Goal: Task Accomplishment & Management: Complete application form

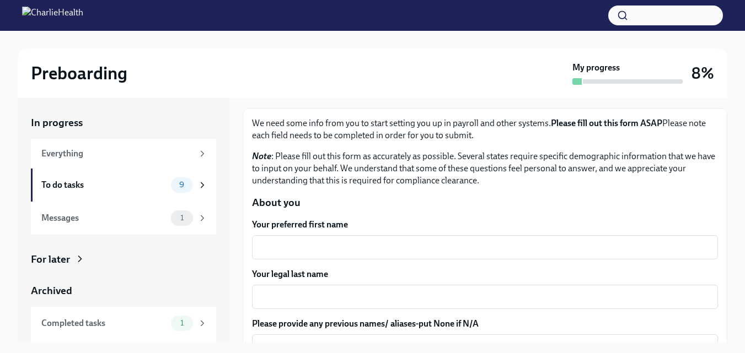
scroll to position [110, 0]
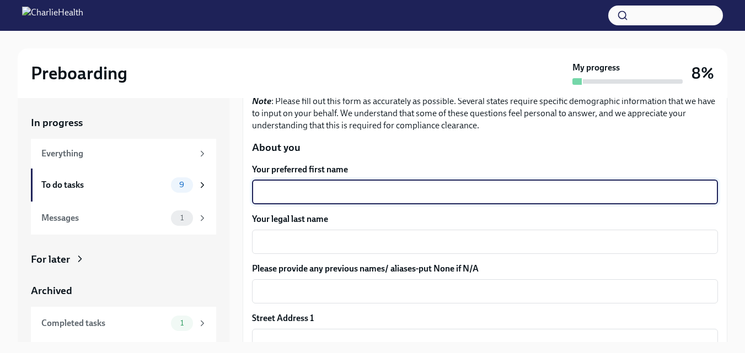
click at [341, 194] on textarea "Your preferred first name" at bounding box center [485, 192] width 453 height 13
type textarea "[PERSON_NAME]"
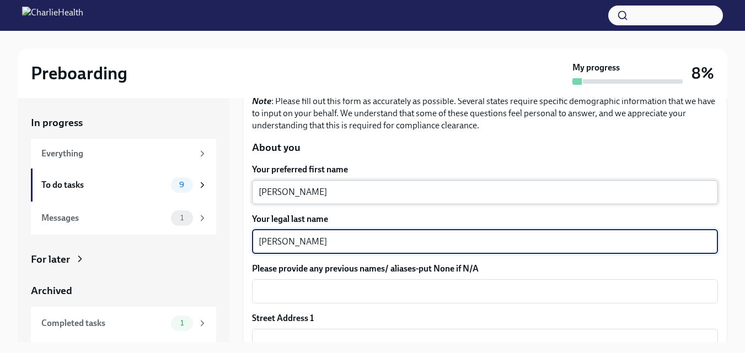
type textarea "[PERSON_NAME]"
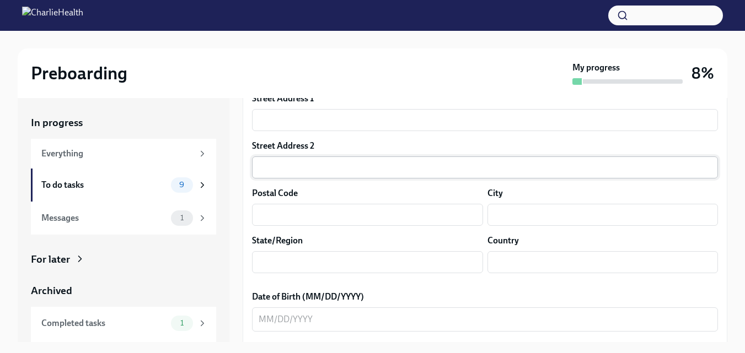
scroll to position [331, 0]
type textarea "N/A"
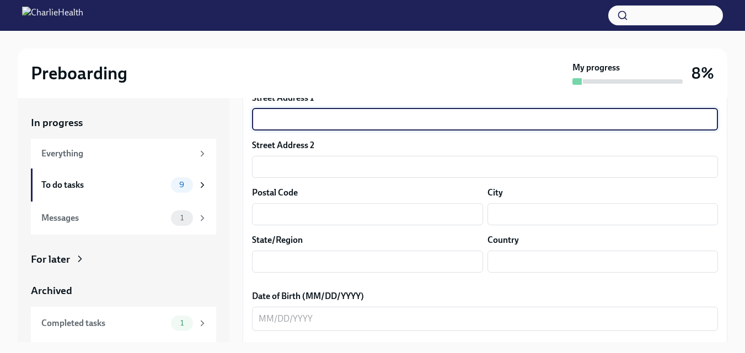
click at [322, 123] on input "text" at bounding box center [485, 120] width 466 height 22
type input "[STREET_ADDRESS]"
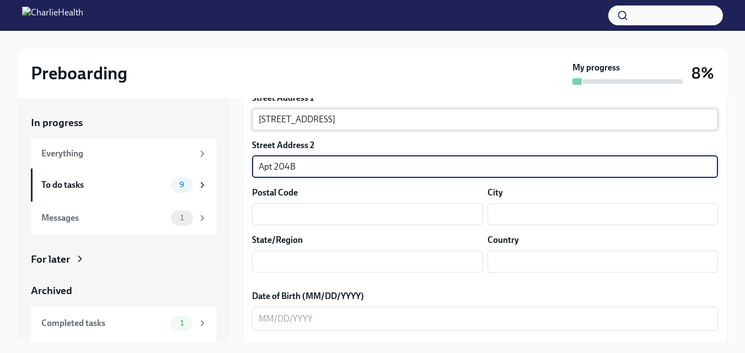
type input "Apt 204B"
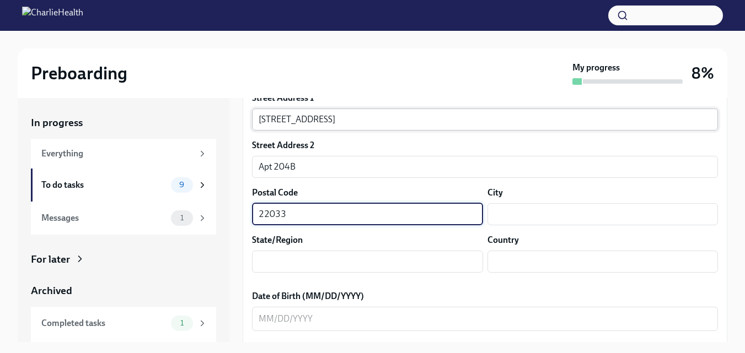
type input "22033"
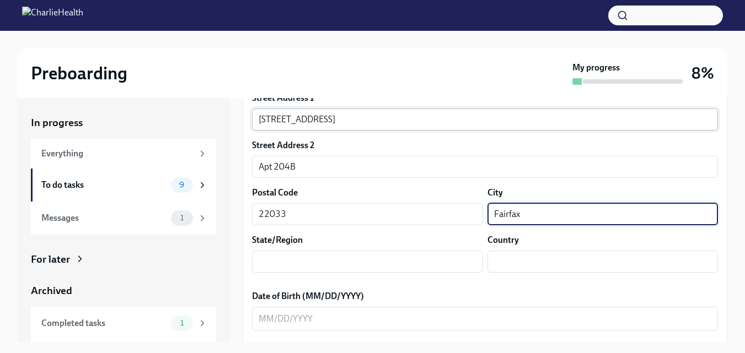
type input "Fairfax"
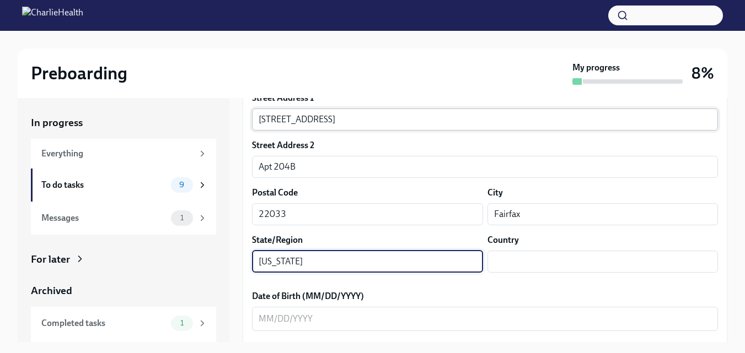
type input "[US_STATE]"
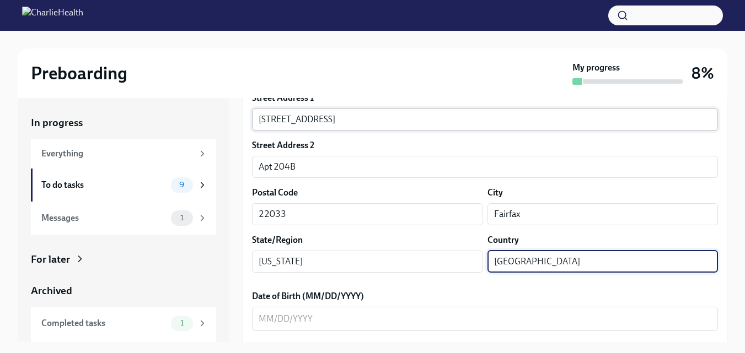
type input "[GEOGRAPHIC_DATA]"
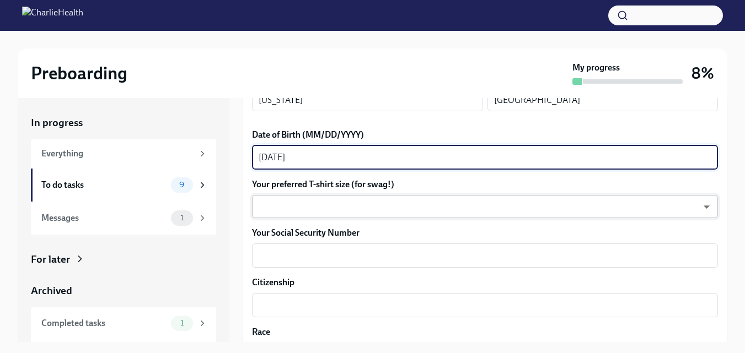
scroll to position [496, 0]
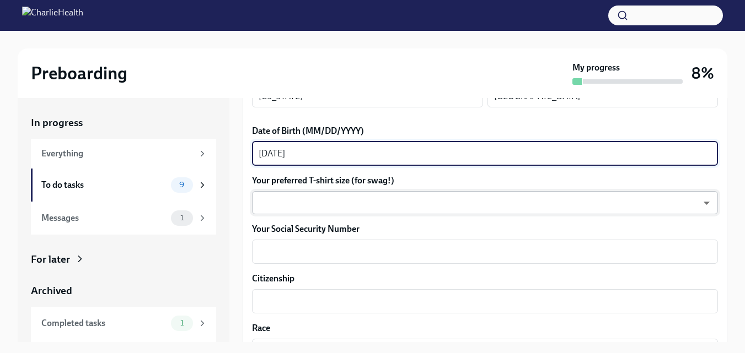
type textarea "[DATE]"
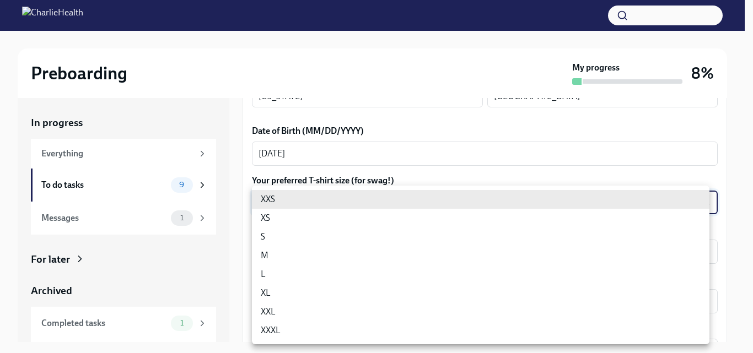
click at [441, 197] on body "Preboarding My progress 8% In progress Everything To do tasks 9 Messages 1 For …" at bounding box center [376, 186] width 753 height 373
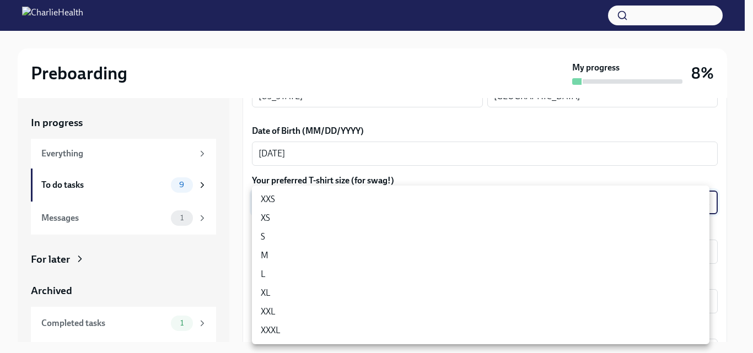
click at [414, 269] on li "L" at bounding box center [481, 274] width 458 height 19
type input "LvpEGRrq8"
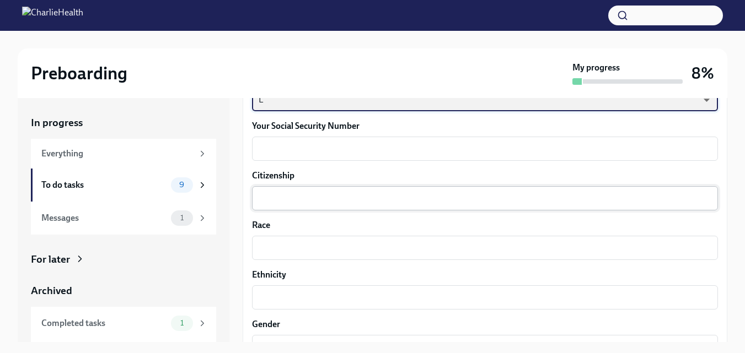
scroll to position [606, 0]
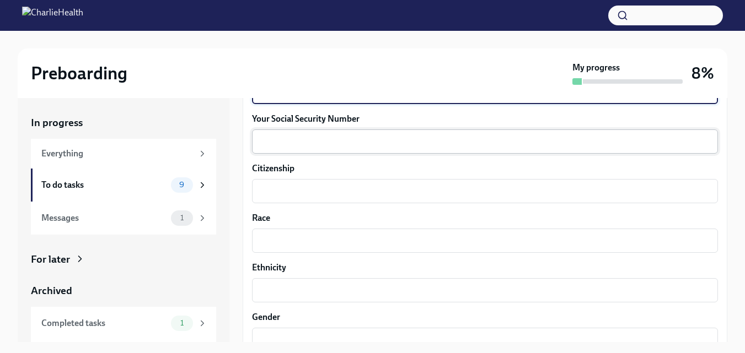
click at [375, 138] on textarea "Your Social Security Number" at bounding box center [485, 141] width 453 height 13
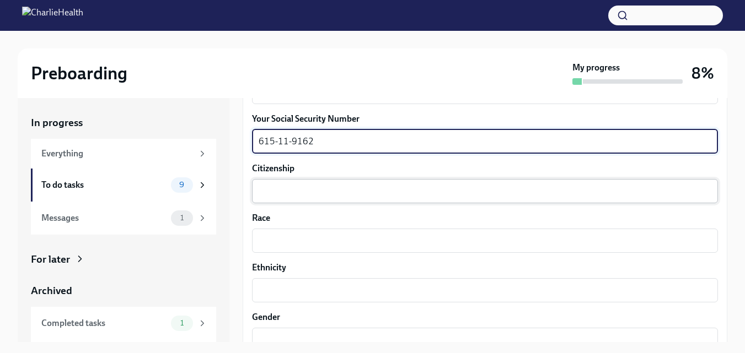
type textarea "615-11-9162"
click at [349, 185] on textarea "Citizenship" at bounding box center [485, 191] width 453 height 13
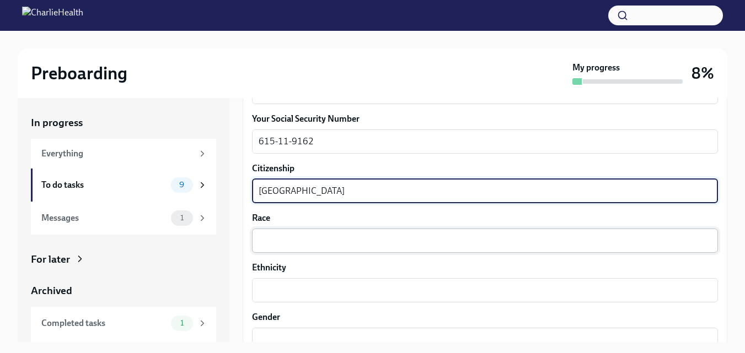
type textarea "[GEOGRAPHIC_DATA]"
drag, startPoint x: 324, startPoint y: 246, endPoint x: 325, endPoint y: 241, distance: 5.8
click at [325, 244] on textarea "Race" at bounding box center [485, 240] width 453 height 13
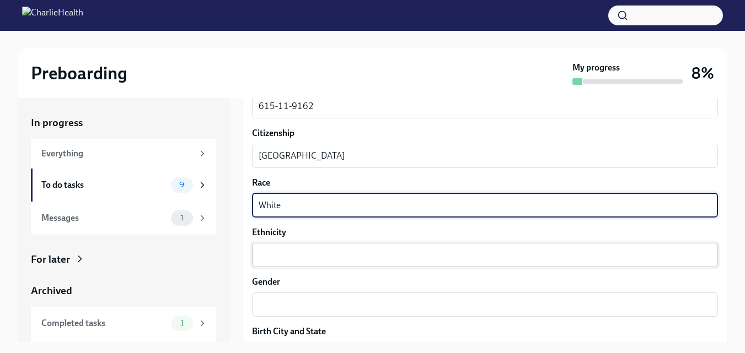
scroll to position [661, 0]
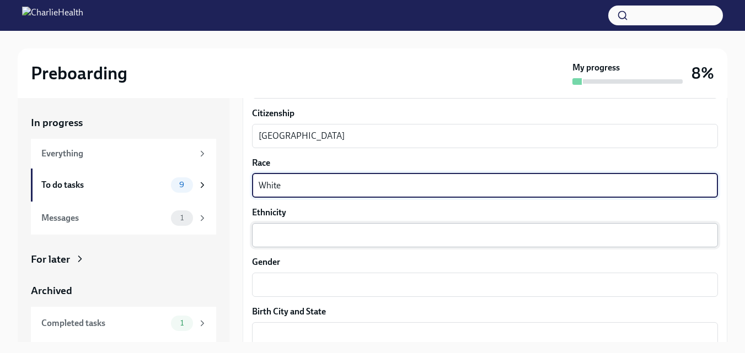
type textarea "White"
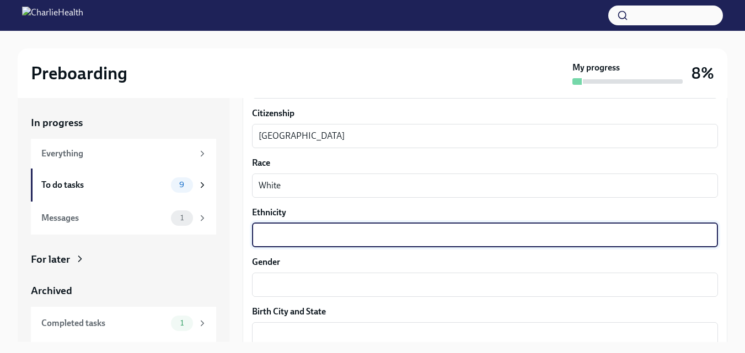
click at [295, 238] on textarea "Ethnicity" at bounding box center [485, 235] width 453 height 13
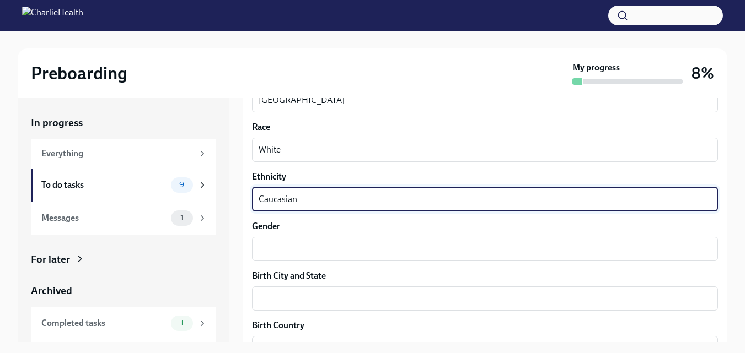
scroll to position [772, 0]
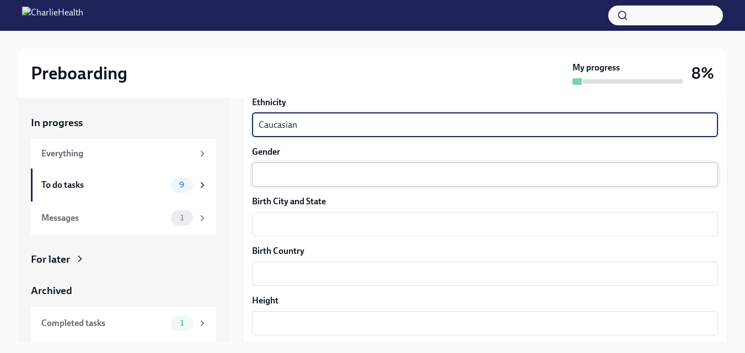
type textarea "Caucasian"
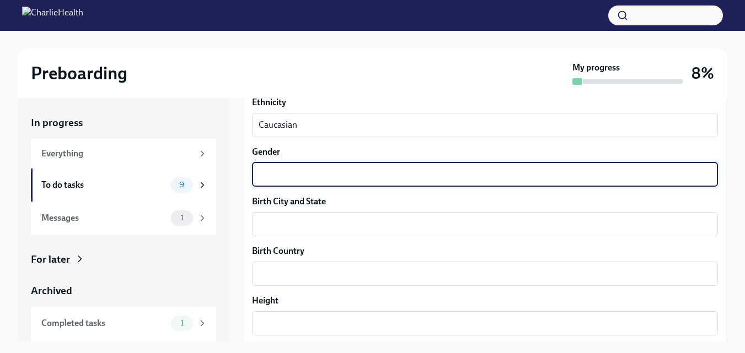
click at [303, 170] on textarea "Gender" at bounding box center [485, 174] width 453 height 13
type textarea "[DEMOGRAPHIC_DATA]"
drag, startPoint x: 373, startPoint y: 217, endPoint x: 360, endPoint y: 213, distance: 13.3
click at [365, 218] on textarea "Birth City and State" at bounding box center [485, 224] width 453 height 13
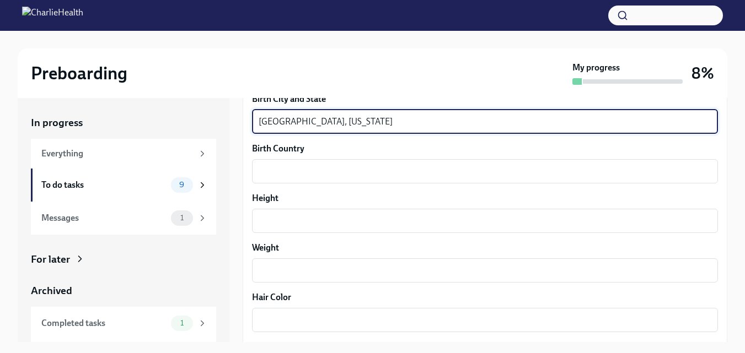
scroll to position [882, 0]
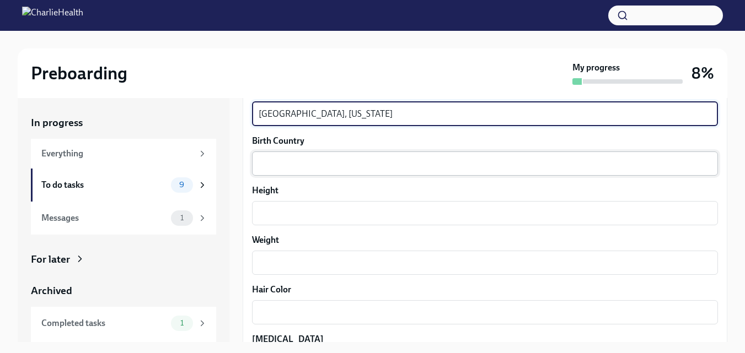
type textarea "[GEOGRAPHIC_DATA], [US_STATE]"
click at [364, 165] on textarea "Birth Country" at bounding box center [485, 163] width 453 height 13
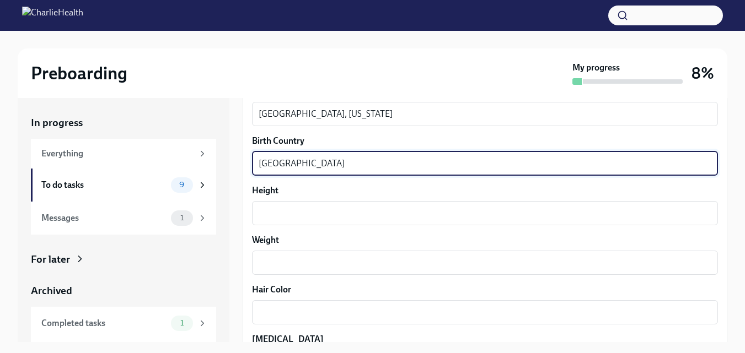
type textarea "[GEOGRAPHIC_DATA]"
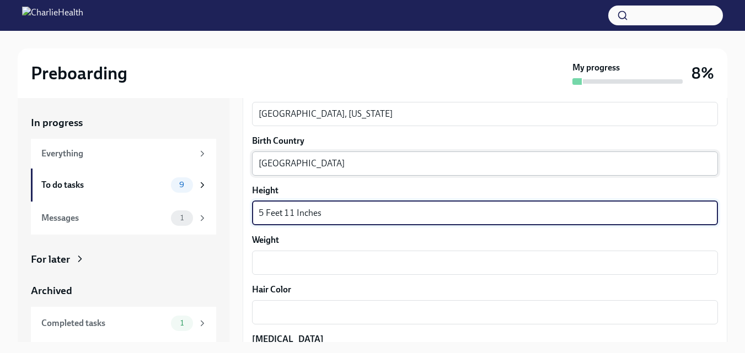
type textarea "5 Feet 11 Inches"
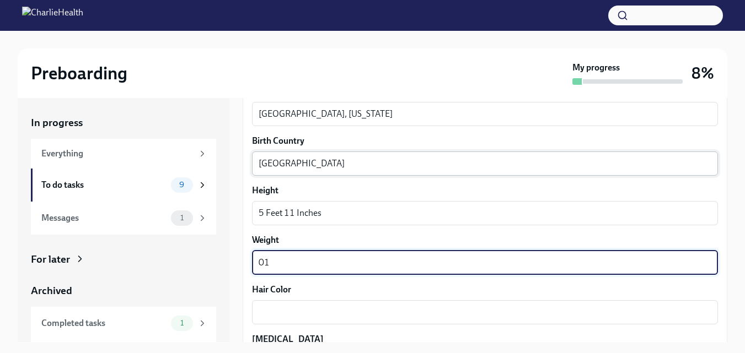
type textarea "0"
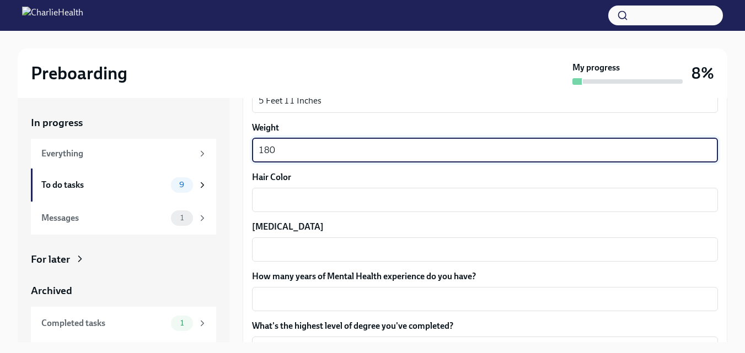
scroll to position [1047, 0]
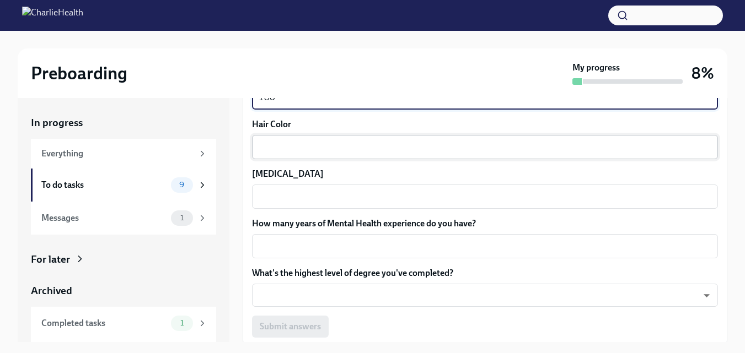
type textarea "180"
click at [339, 144] on textarea "Hair Color" at bounding box center [485, 147] width 453 height 13
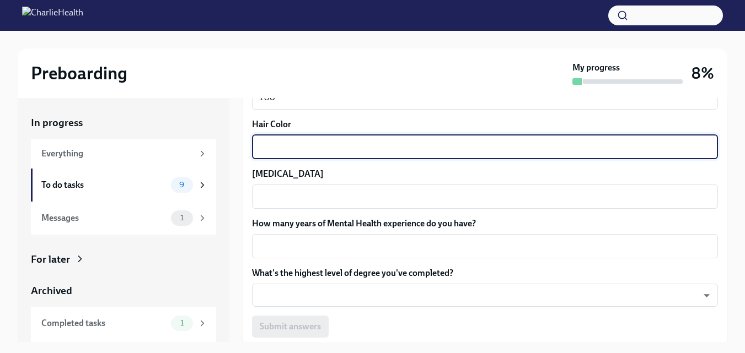
type textarea "b"
type textarea "Blonde"
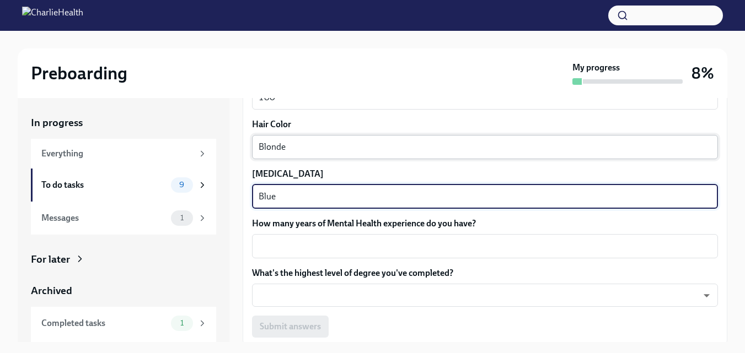
type textarea "Blue"
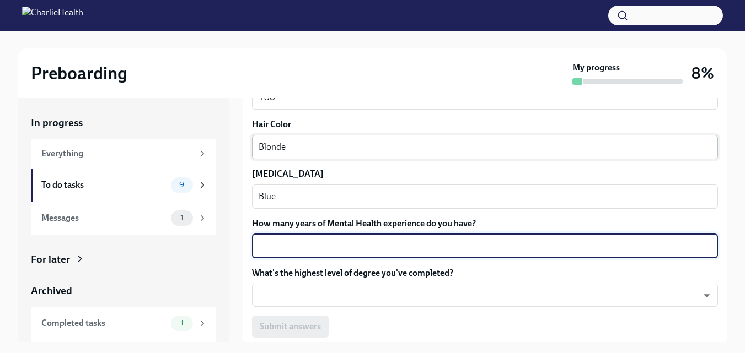
type textarea "N"
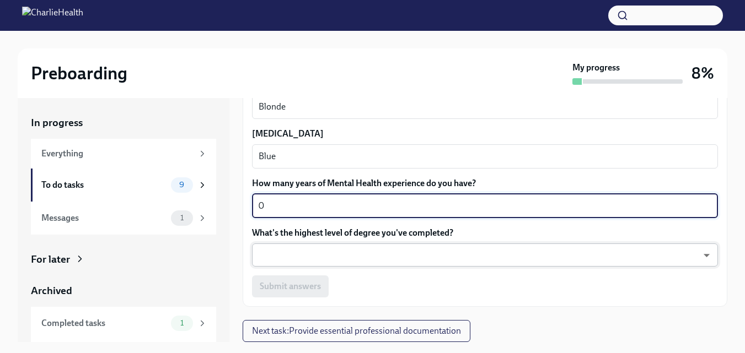
type textarea "0"
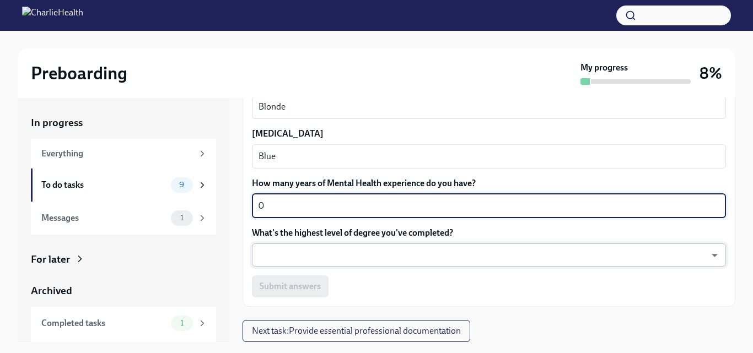
click at [332, 256] on body "Preboarding My progress 8% In progress Everything To do tasks 9 Messages 1 For …" at bounding box center [376, 186] width 753 height 373
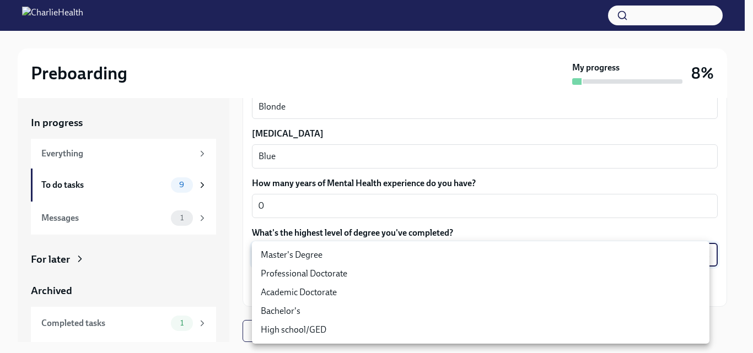
click at [329, 304] on li "Bachelor's" at bounding box center [481, 311] width 458 height 19
type input "oQxEXK86X"
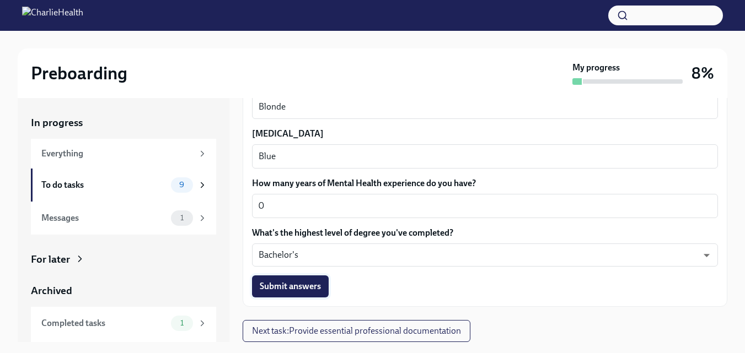
click at [309, 289] on span "Submit answers" at bounding box center [290, 286] width 61 height 11
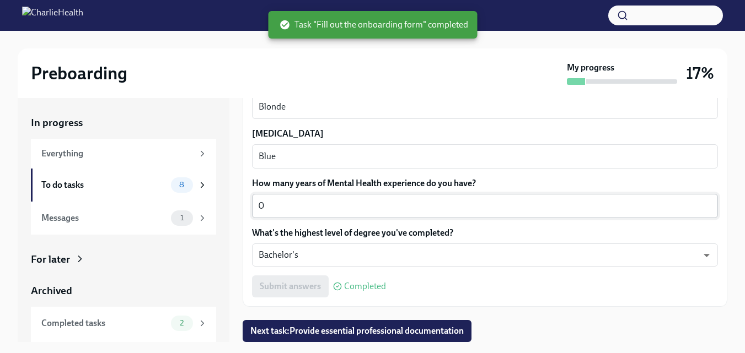
scroll to position [20, 0]
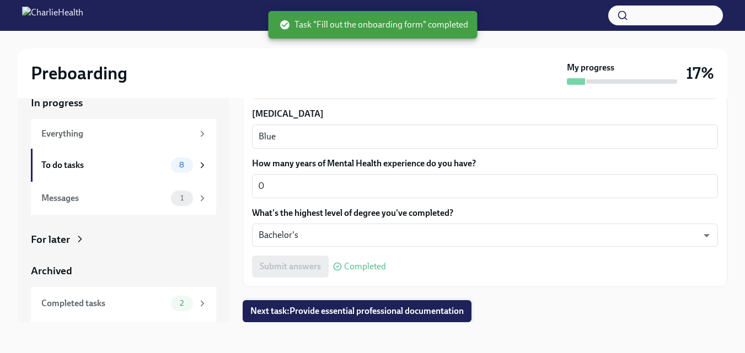
click at [392, 316] on span "Next task : Provide essential professional documentation" at bounding box center [356, 311] width 213 height 11
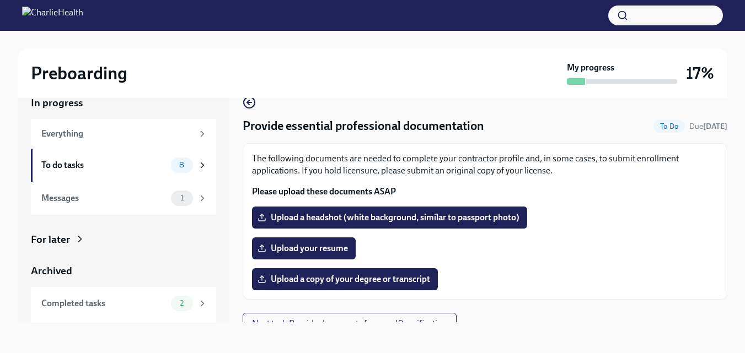
scroll to position [13, 0]
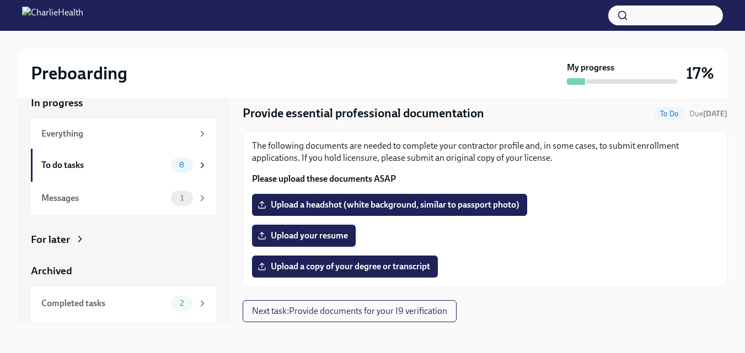
click at [303, 239] on span "Upload your resume" at bounding box center [304, 235] width 88 height 11
click at [0, 0] on input "Upload your resume" at bounding box center [0, 0] width 0 height 0
click at [330, 234] on span "Upload your resume" at bounding box center [304, 235] width 88 height 11
click at [0, 0] on input "Upload your resume" at bounding box center [0, 0] width 0 height 0
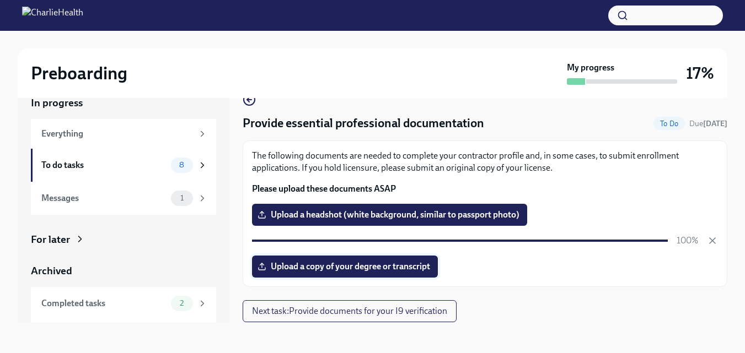
click at [383, 266] on span "Upload a copy of your degree or transcript" at bounding box center [345, 266] width 170 height 11
click at [0, 0] on input "Upload a copy of your degree or transcript" at bounding box center [0, 0] width 0 height 0
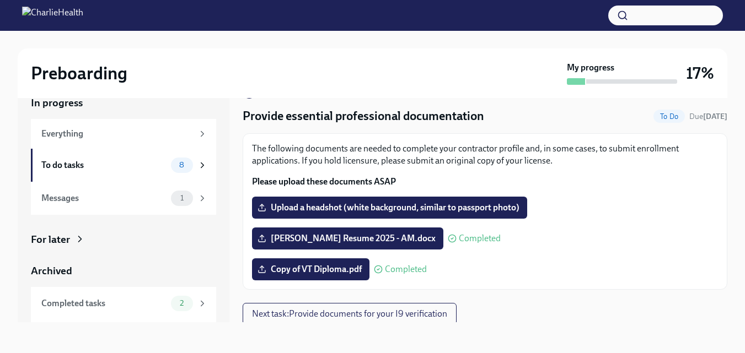
scroll to position [13, 0]
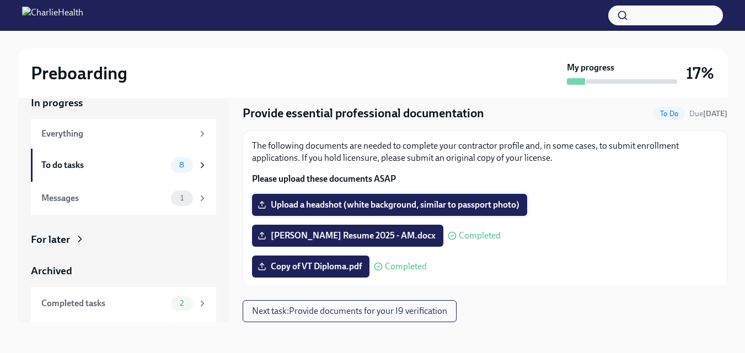
click at [364, 198] on label "Upload a headshot (white background, similar to passport photo)" at bounding box center [389, 205] width 275 height 22
click at [0, 0] on input "Upload a headshot (white background, similar to passport photo)" at bounding box center [0, 0] width 0 height 0
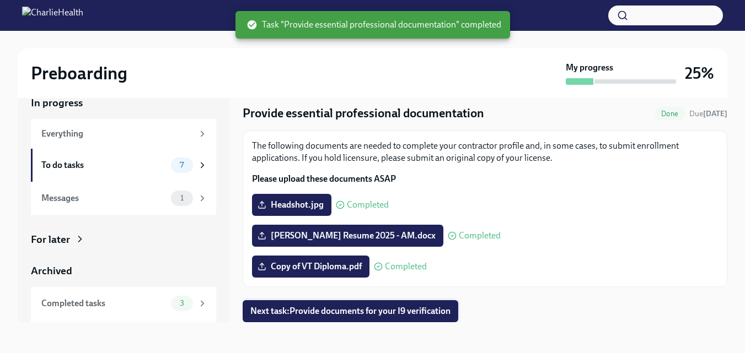
click at [332, 318] on button "Next task : Provide documents for your I9 verification" at bounding box center [351, 311] width 216 height 22
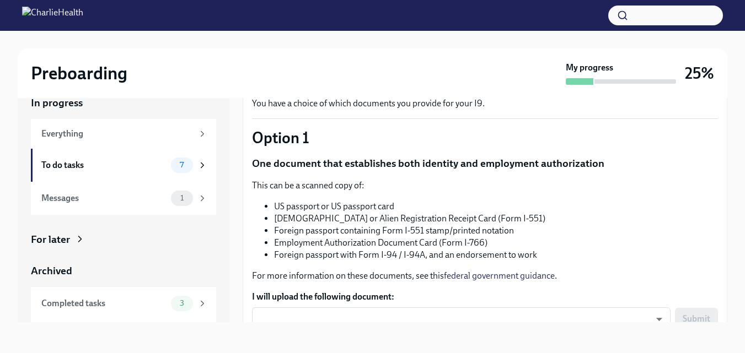
scroll to position [110, 0]
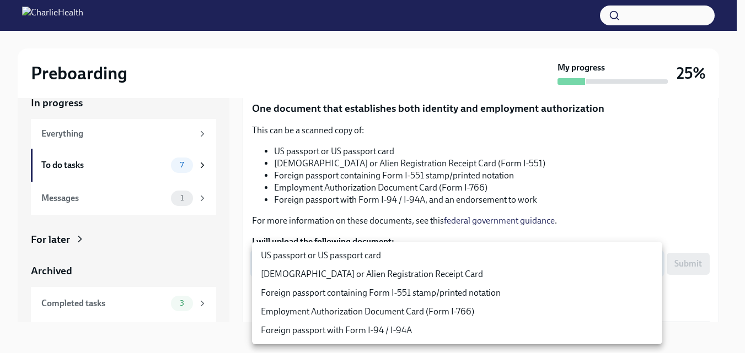
click at [486, 268] on body "Preboarding My progress 25% In progress Everything To do tasks 7 Messages 1 For…" at bounding box center [372, 166] width 745 height 373
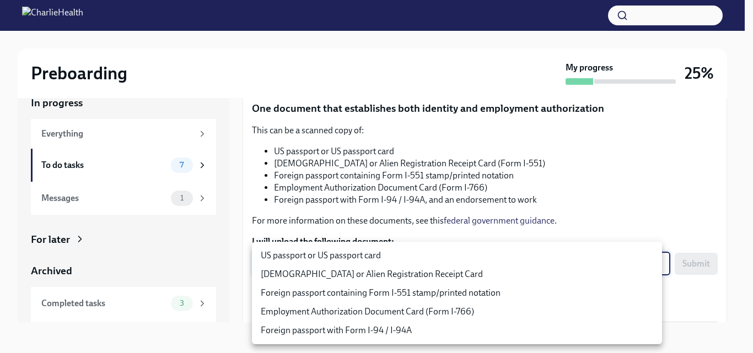
click at [479, 258] on li "US passport or US passport card" at bounding box center [457, 255] width 410 height 19
type input "KnYOjnC8x"
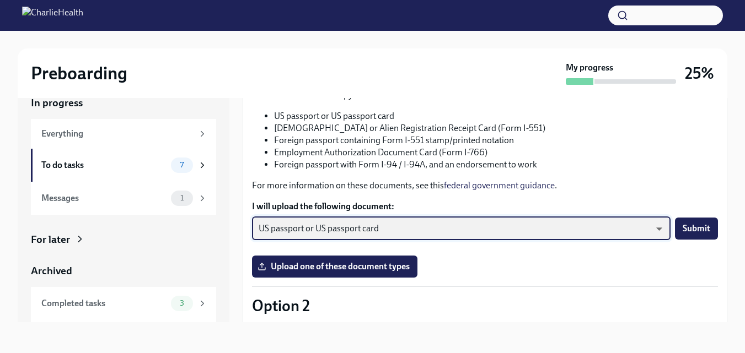
scroll to position [165, 0]
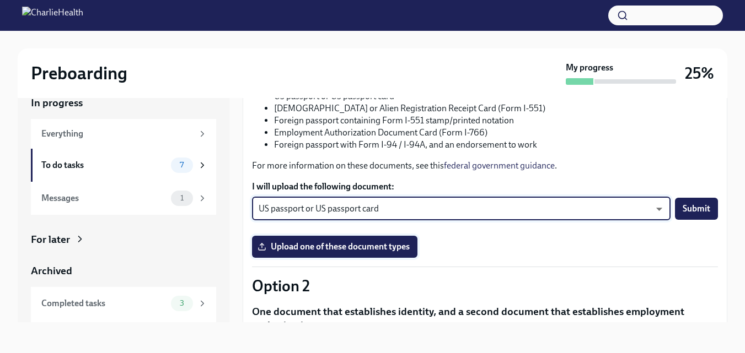
click at [357, 245] on span "Upload one of these document types" at bounding box center [335, 246] width 150 height 11
click at [0, 0] on input "Upload one of these document types" at bounding box center [0, 0] width 0 height 0
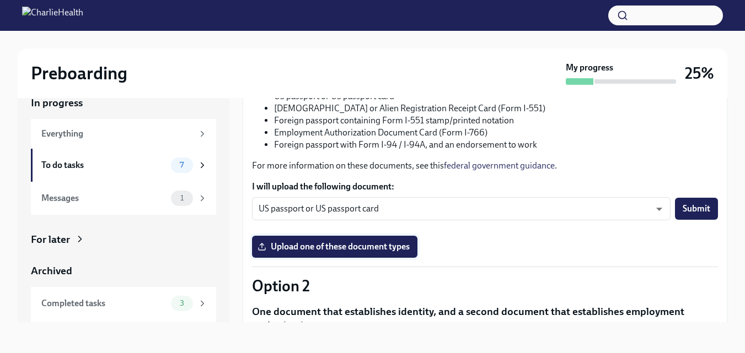
click at [341, 249] on span "Upload one of these document types" at bounding box center [335, 246] width 150 height 11
click at [0, 0] on input "Upload one of these document types" at bounding box center [0, 0] width 0 height 0
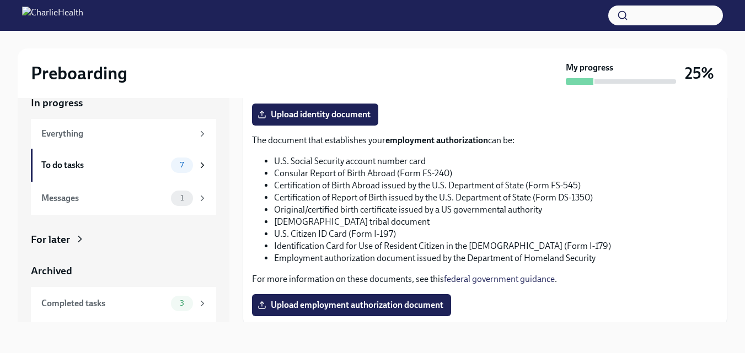
scroll to position [590, 0]
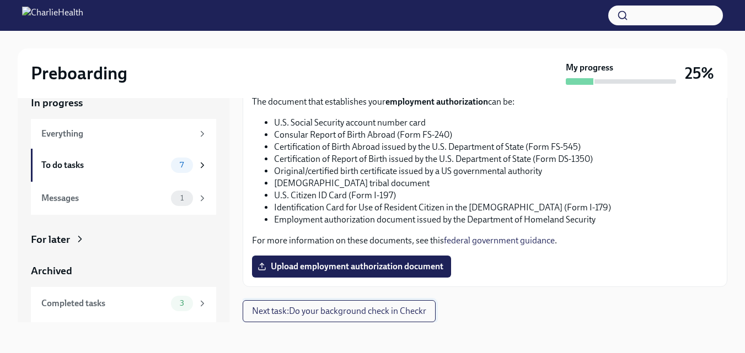
click at [372, 310] on span "Next task : Do your background check in Checkr" at bounding box center [339, 311] width 174 height 11
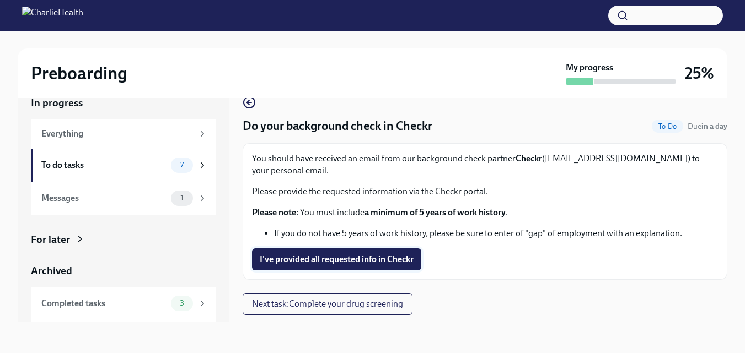
click at [354, 261] on span "I've provided all requested info in Checkr" at bounding box center [337, 259] width 154 height 11
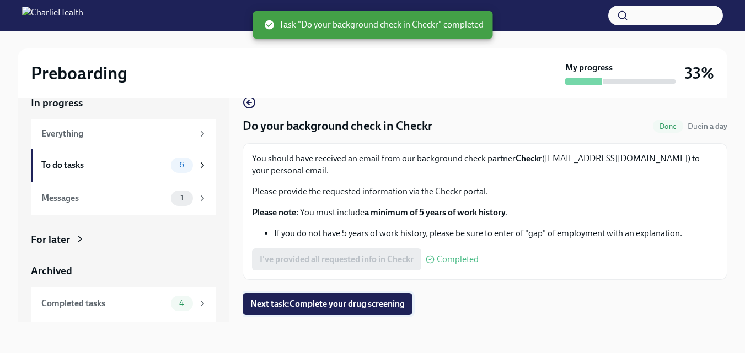
click at [365, 300] on span "Next task : Complete your drug screening" at bounding box center [327, 304] width 154 height 11
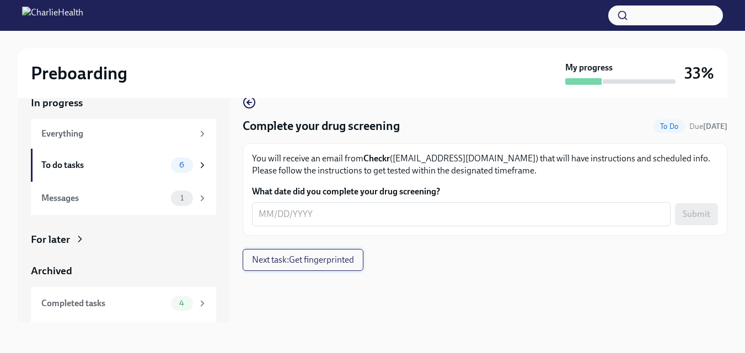
click at [307, 266] on span "Next task : Get fingerprinted" at bounding box center [303, 260] width 102 height 11
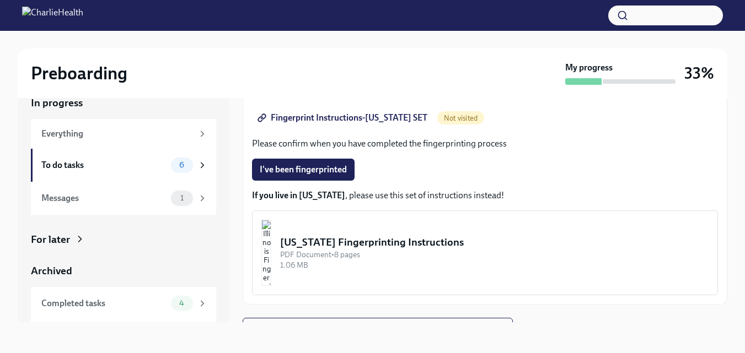
scroll to position [245, 0]
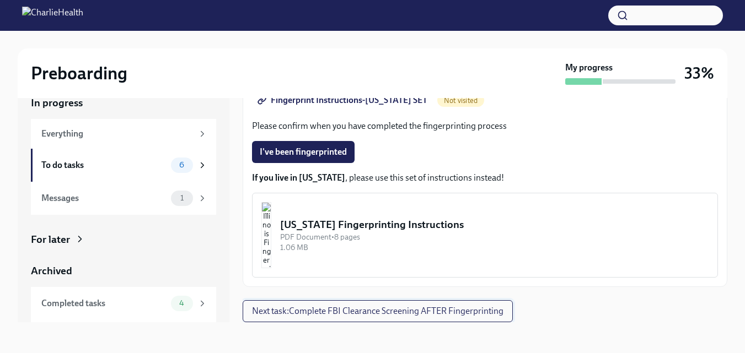
click at [355, 320] on button "Next task : Complete FBI Clearance Screening AFTER Fingerprinting" at bounding box center [378, 311] width 270 height 22
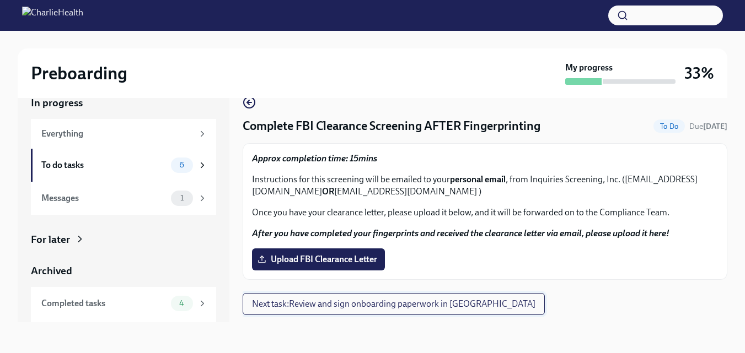
click at [397, 309] on span "Next task : Review and sign onboarding paperwork in [GEOGRAPHIC_DATA]" at bounding box center [393, 304] width 283 height 11
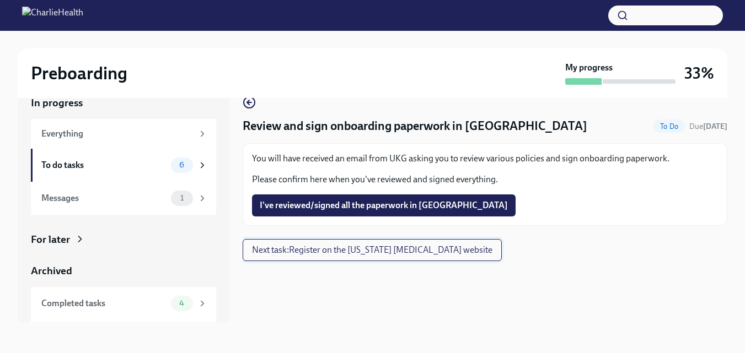
click at [380, 249] on span "Next task : Register on the [US_STATE] [MEDICAL_DATA] website" at bounding box center [372, 250] width 240 height 11
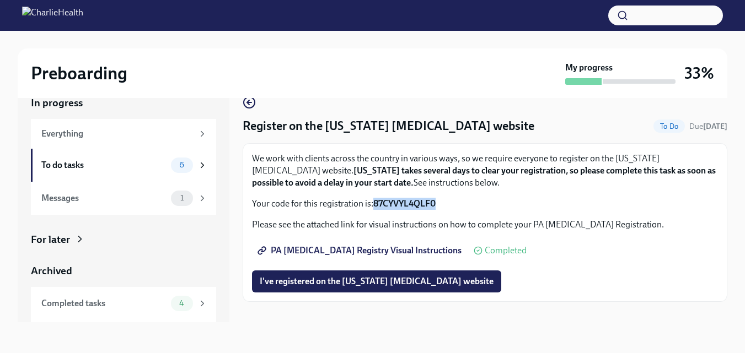
drag, startPoint x: 438, startPoint y: 201, endPoint x: 372, endPoint y: 203, distance: 66.2
click at [372, 203] on p "Your code for this registration is: 87CYVYL4QLF0" at bounding box center [485, 204] width 466 height 12
copy p "87CYVYL4QLF0"
click at [411, 207] on strong "87CYVYL4QLF0" at bounding box center [404, 203] width 62 height 10
drag, startPoint x: 437, startPoint y: 202, endPoint x: 376, endPoint y: 203, distance: 60.6
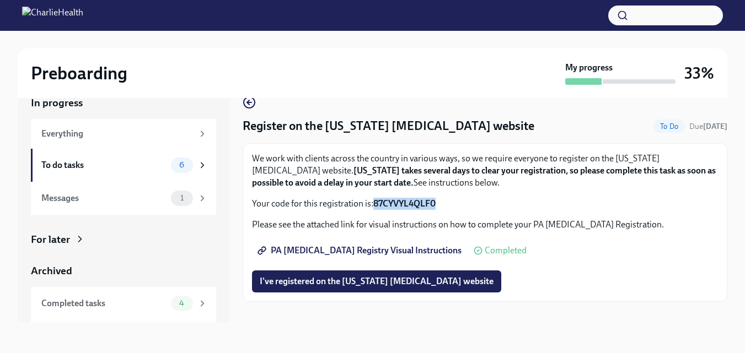
click at [376, 203] on strong "87CYVYL4QLF0" at bounding box center [404, 203] width 62 height 10
copy strong "87CYVYL4QLF0"
click at [515, 310] on div "Register on the [US_STATE] [MEDICAL_DATA] website To Do Due [DATE] We work with…" at bounding box center [485, 200] width 485 height 244
click at [383, 278] on span "I've registered on the [US_STATE] [MEDICAL_DATA] website" at bounding box center [377, 281] width 234 height 11
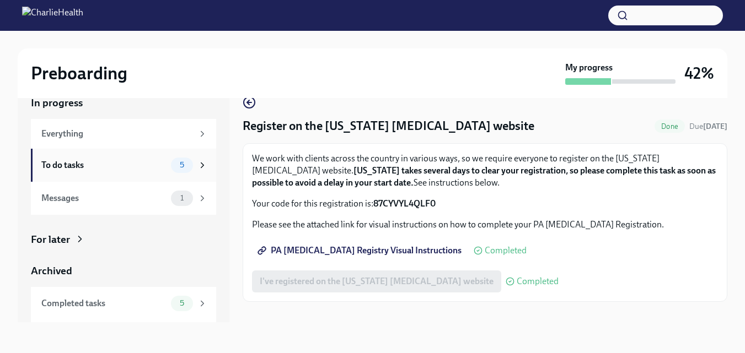
click at [117, 174] on div "To do tasks 5" at bounding box center [123, 165] width 185 height 33
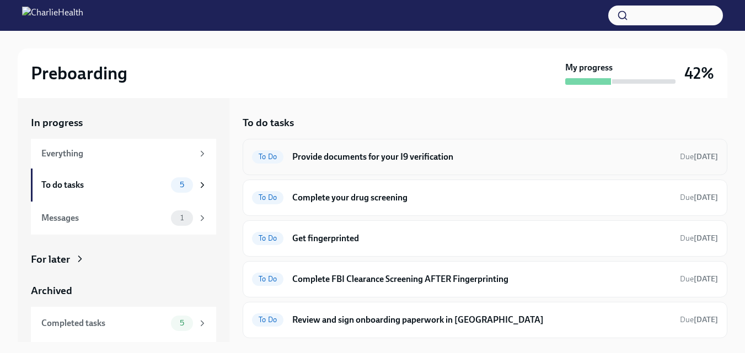
click at [458, 152] on h6 "Provide documents for your I9 verification" at bounding box center [481, 157] width 379 height 12
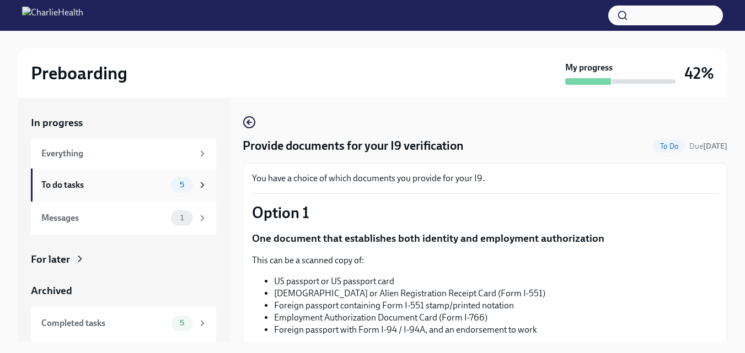
click at [115, 182] on div "To do tasks" at bounding box center [103, 185] width 125 height 12
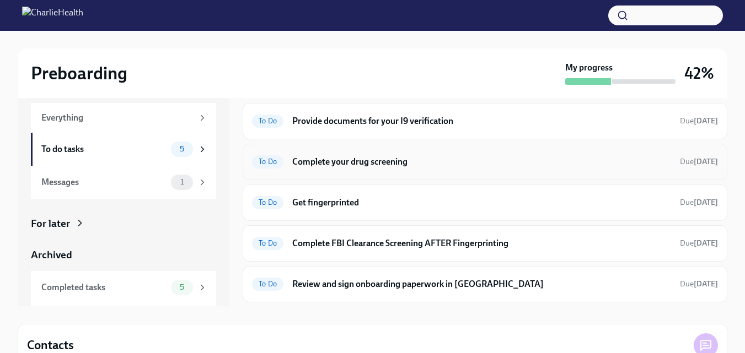
scroll to position [55, 0]
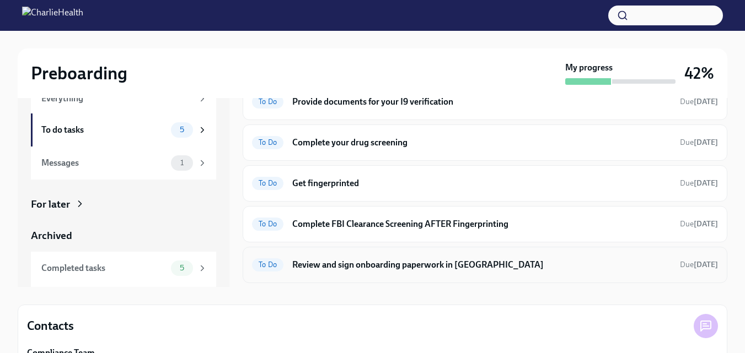
click at [453, 268] on h6 "Review and sign onboarding paperwork in [GEOGRAPHIC_DATA]" at bounding box center [481, 265] width 379 height 12
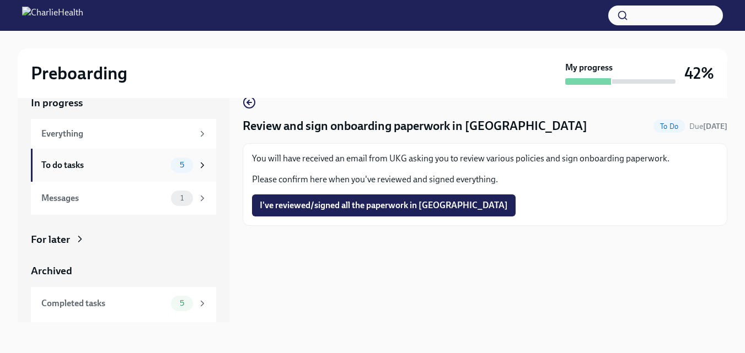
click at [154, 168] on div "To do tasks" at bounding box center [103, 165] width 125 height 12
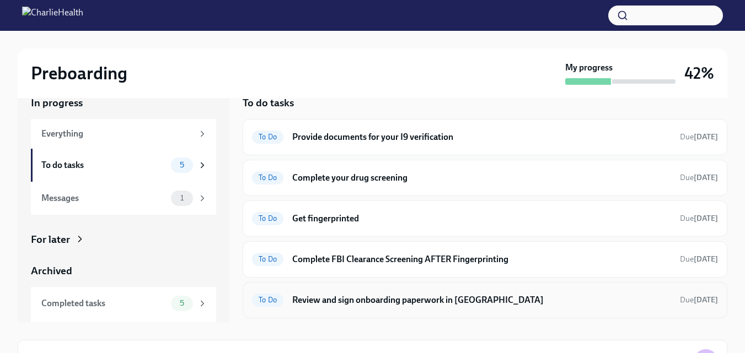
click at [399, 297] on h6 "Review and sign onboarding paperwork in [GEOGRAPHIC_DATA]" at bounding box center [481, 300] width 379 height 12
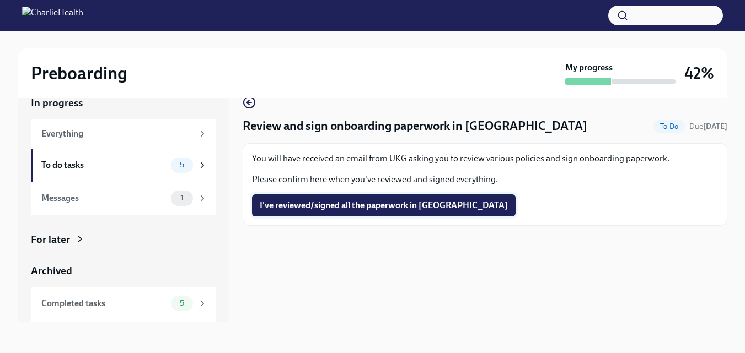
click at [361, 212] on button "I've reviewed/signed all the paperwork in [GEOGRAPHIC_DATA]" at bounding box center [383, 206] width 263 height 22
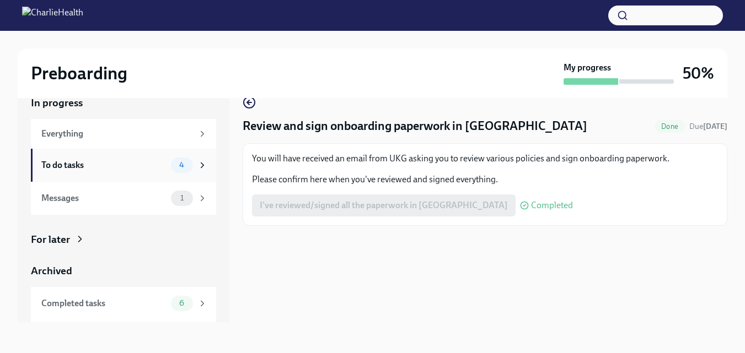
click at [118, 164] on div "To do tasks" at bounding box center [103, 165] width 125 height 12
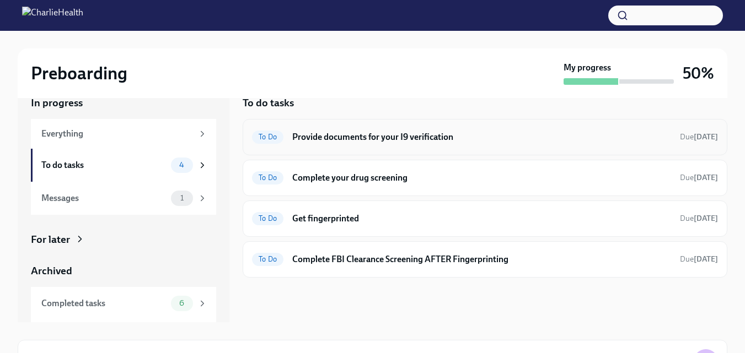
click at [405, 142] on h6 "Provide documents for your I9 verification" at bounding box center [481, 137] width 379 height 12
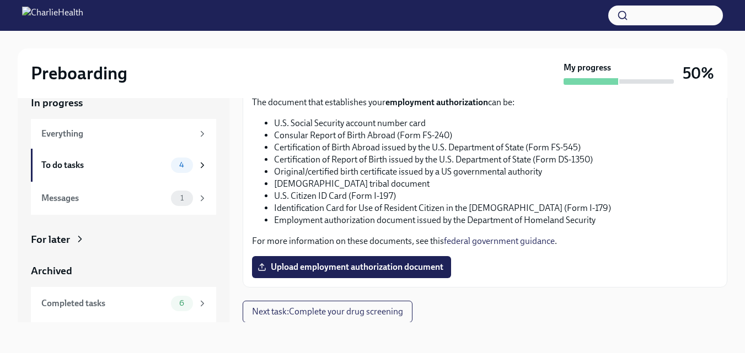
scroll to position [590, 0]
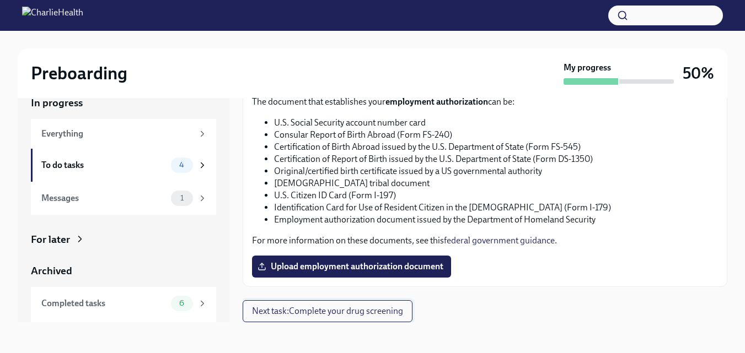
click at [363, 310] on span "Next task : Complete your drug screening" at bounding box center [327, 311] width 151 height 11
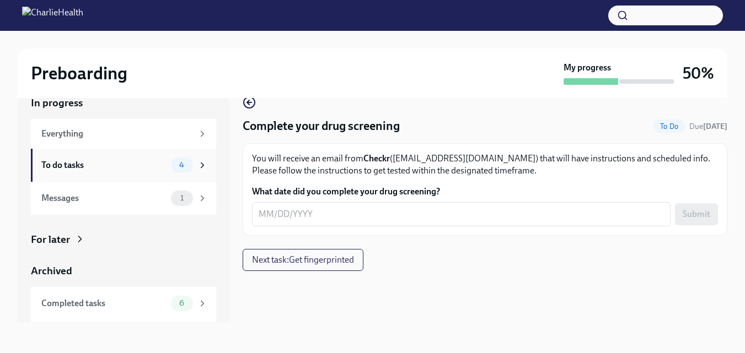
click at [121, 171] on div "To do tasks" at bounding box center [103, 165] width 125 height 12
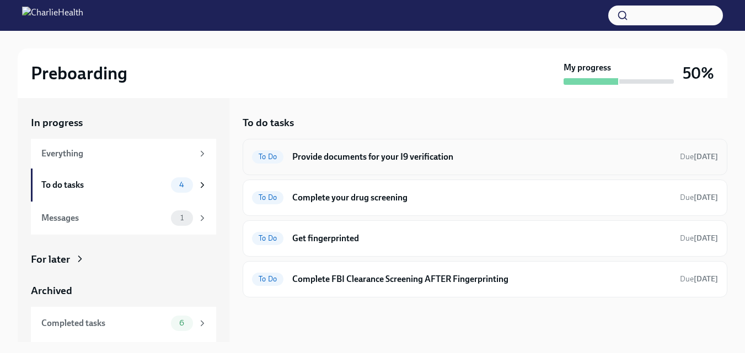
click at [411, 160] on h6 "Provide documents for your I9 verification" at bounding box center [481, 157] width 379 height 12
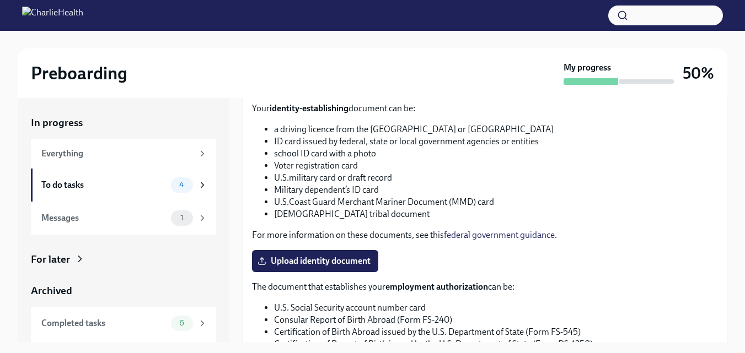
scroll to position [590, 0]
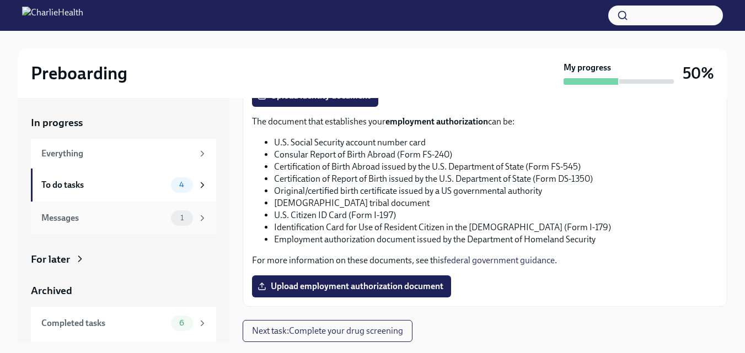
click at [103, 217] on div "Messages" at bounding box center [103, 218] width 125 height 12
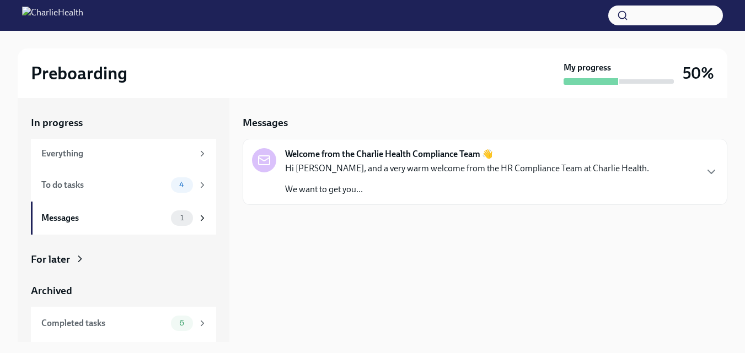
click at [425, 173] on p "Hi [PERSON_NAME], and a very warm welcome from the HR Compliance Team at Charli…" at bounding box center [467, 169] width 364 height 12
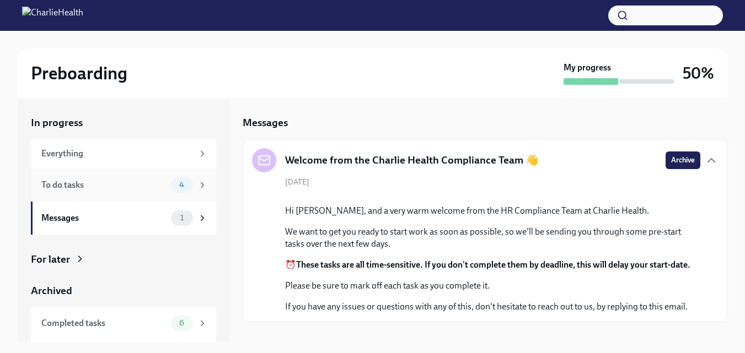
click at [124, 185] on div "To do tasks" at bounding box center [103, 185] width 125 height 12
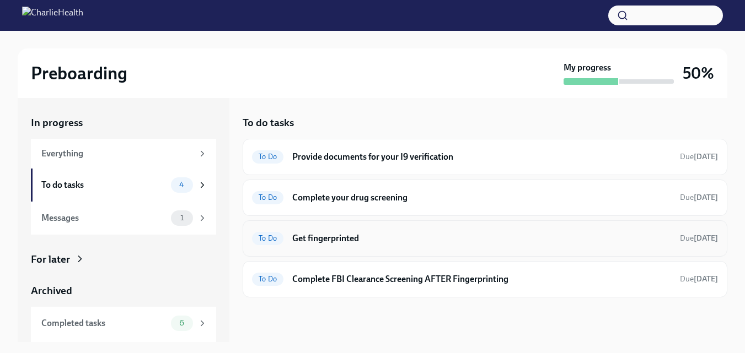
click at [418, 236] on h6 "Get fingerprinted" at bounding box center [481, 239] width 379 height 12
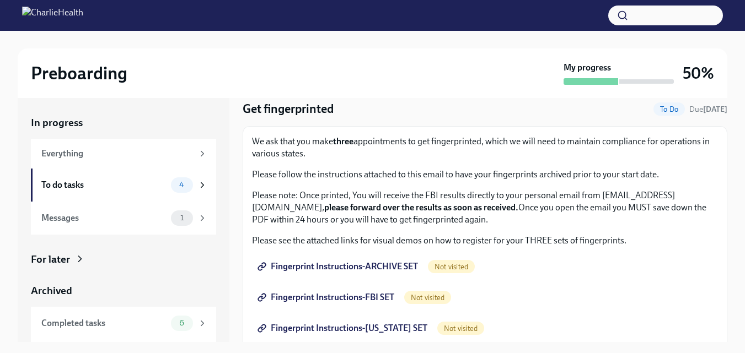
scroll to position [55, 0]
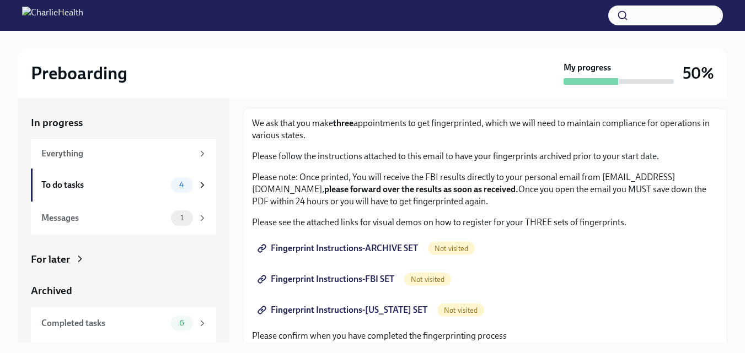
click at [357, 254] on span "Fingerprint Instructions-ARCHIVE SET" at bounding box center [339, 248] width 158 height 11
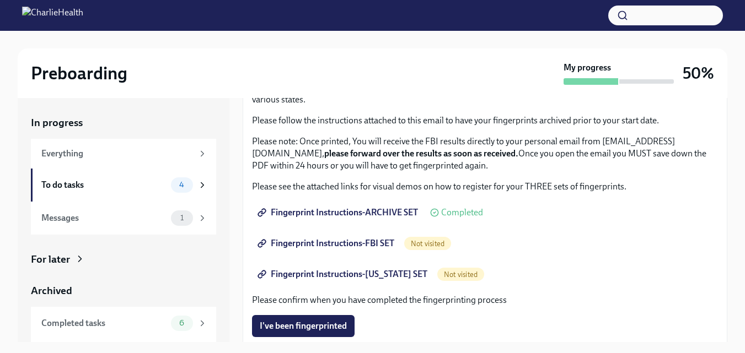
scroll to position [110, 0]
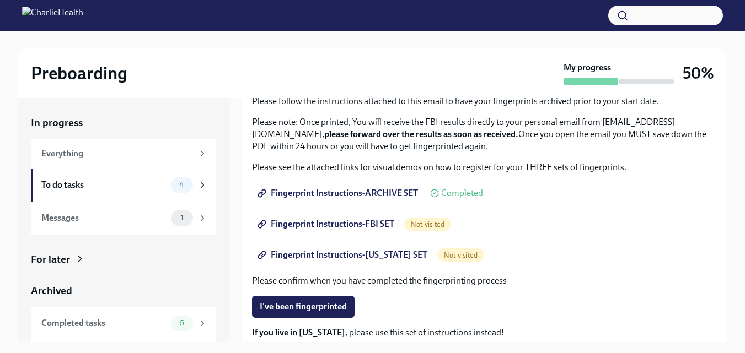
click at [337, 220] on span "Fingerprint Instructions-FBI SET" at bounding box center [327, 224] width 135 height 11
click at [333, 256] on span "Fingerprint Instructions-[US_STATE] SET" at bounding box center [344, 255] width 168 height 11
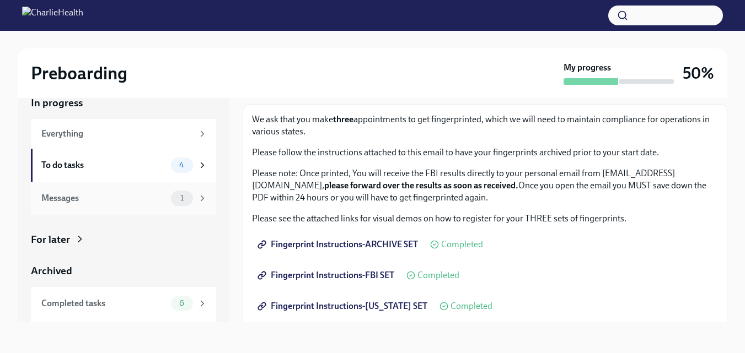
scroll to position [25, 0]
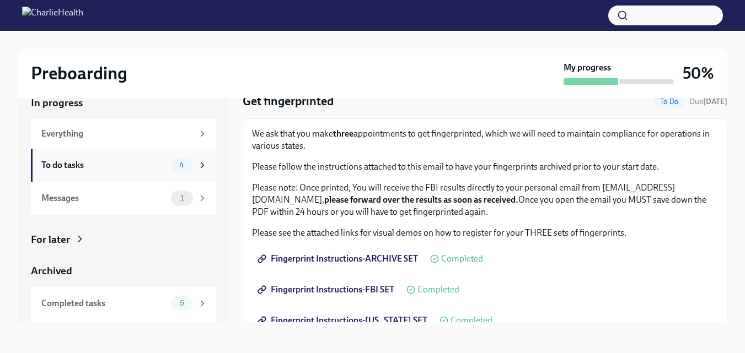
click at [154, 164] on div "To do tasks" at bounding box center [103, 165] width 125 height 12
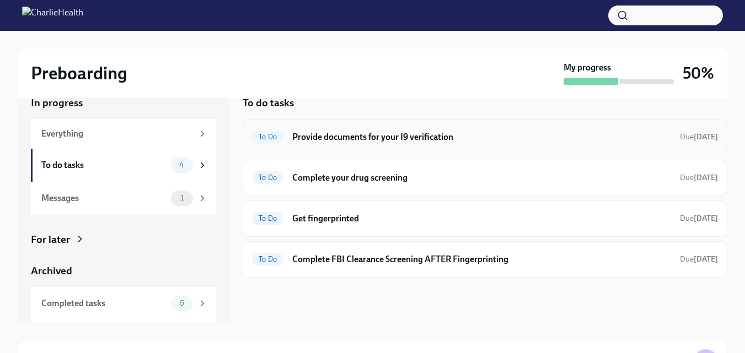
click at [343, 143] on h6 "Provide documents for your I9 verification" at bounding box center [481, 137] width 379 height 12
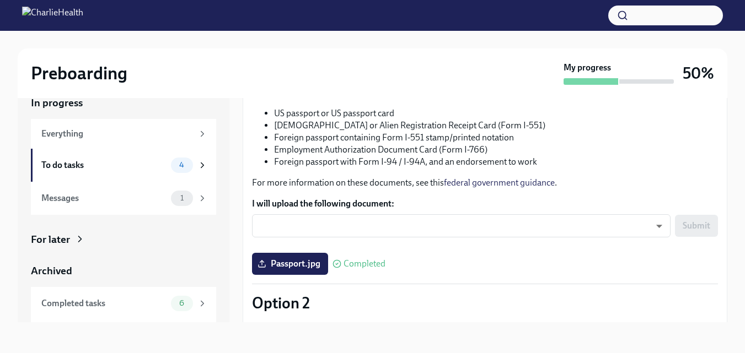
scroll to position [165, 0]
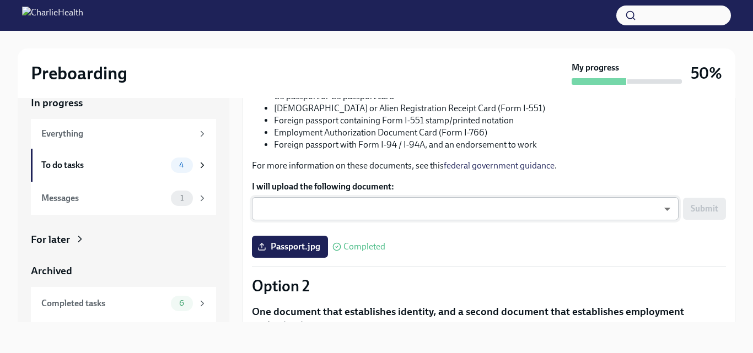
click at [478, 204] on body "Preboarding My progress 50% In progress Everything To do tasks 4 Messages 1 For…" at bounding box center [376, 166] width 753 height 373
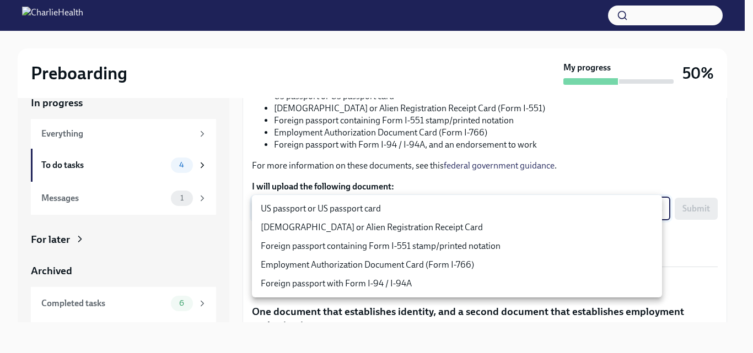
click at [471, 203] on li "US passport or US passport card" at bounding box center [457, 209] width 410 height 19
type input "KnYOjnC8x"
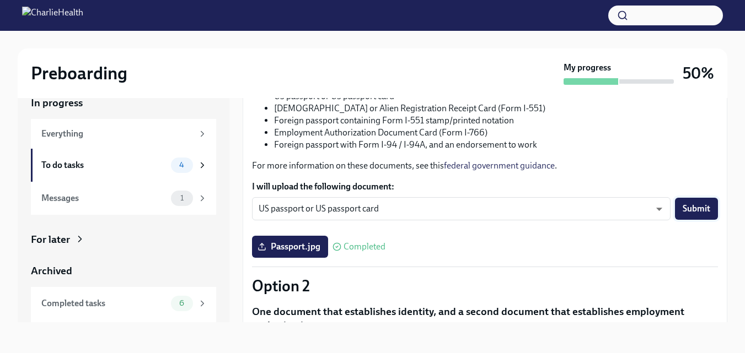
click at [696, 210] on span "Submit" at bounding box center [696, 208] width 28 height 11
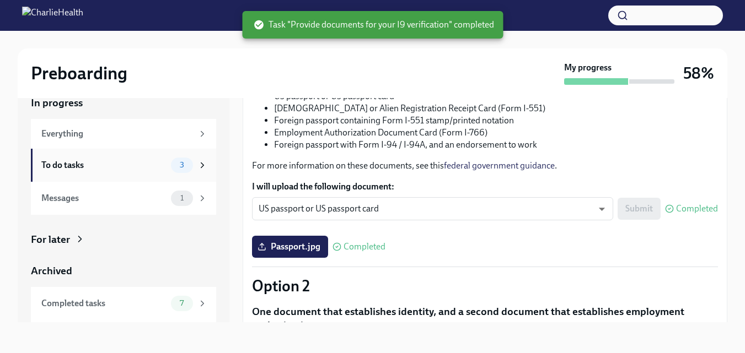
click at [116, 163] on div "To do tasks" at bounding box center [103, 165] width 125 height 12
